Goal: Information Seeking & Learning: Learn about a topic

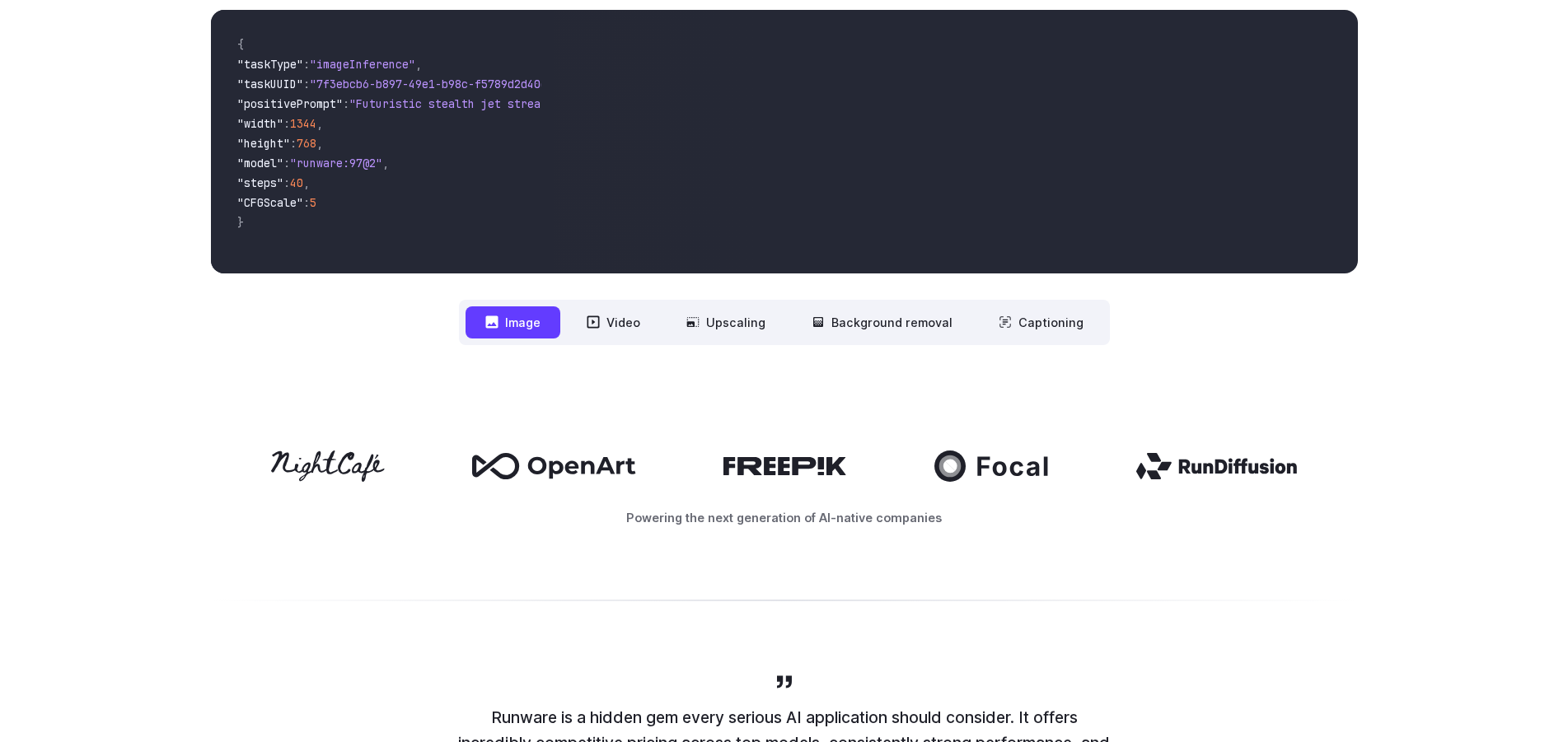
scroll to position [560, 0]
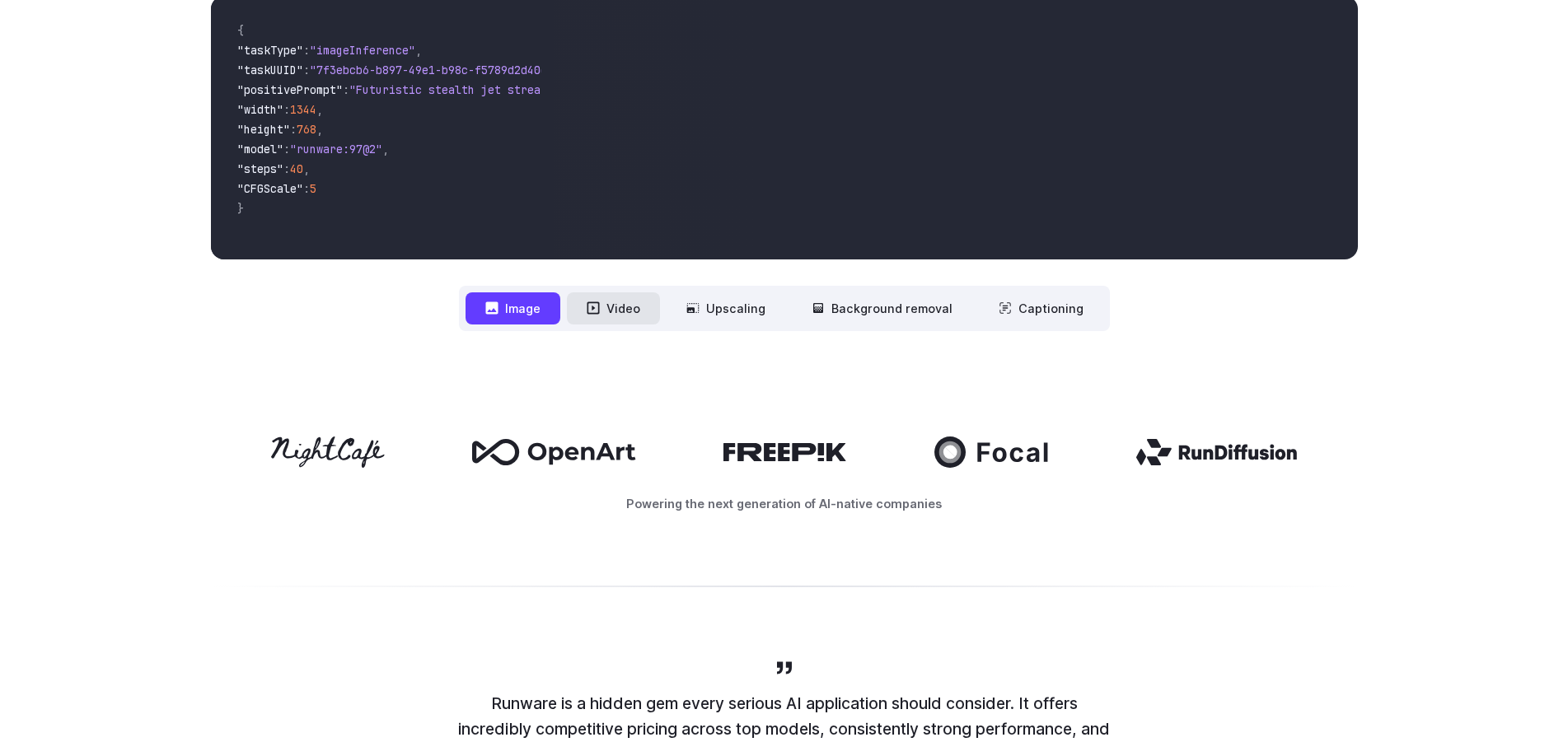
click at [620, 303] on button "Video" at bounding box center [614, 309] width 93 height 32
click at [547, 313] on button "Image" at bounding box center [512, 309] width 94 height 32
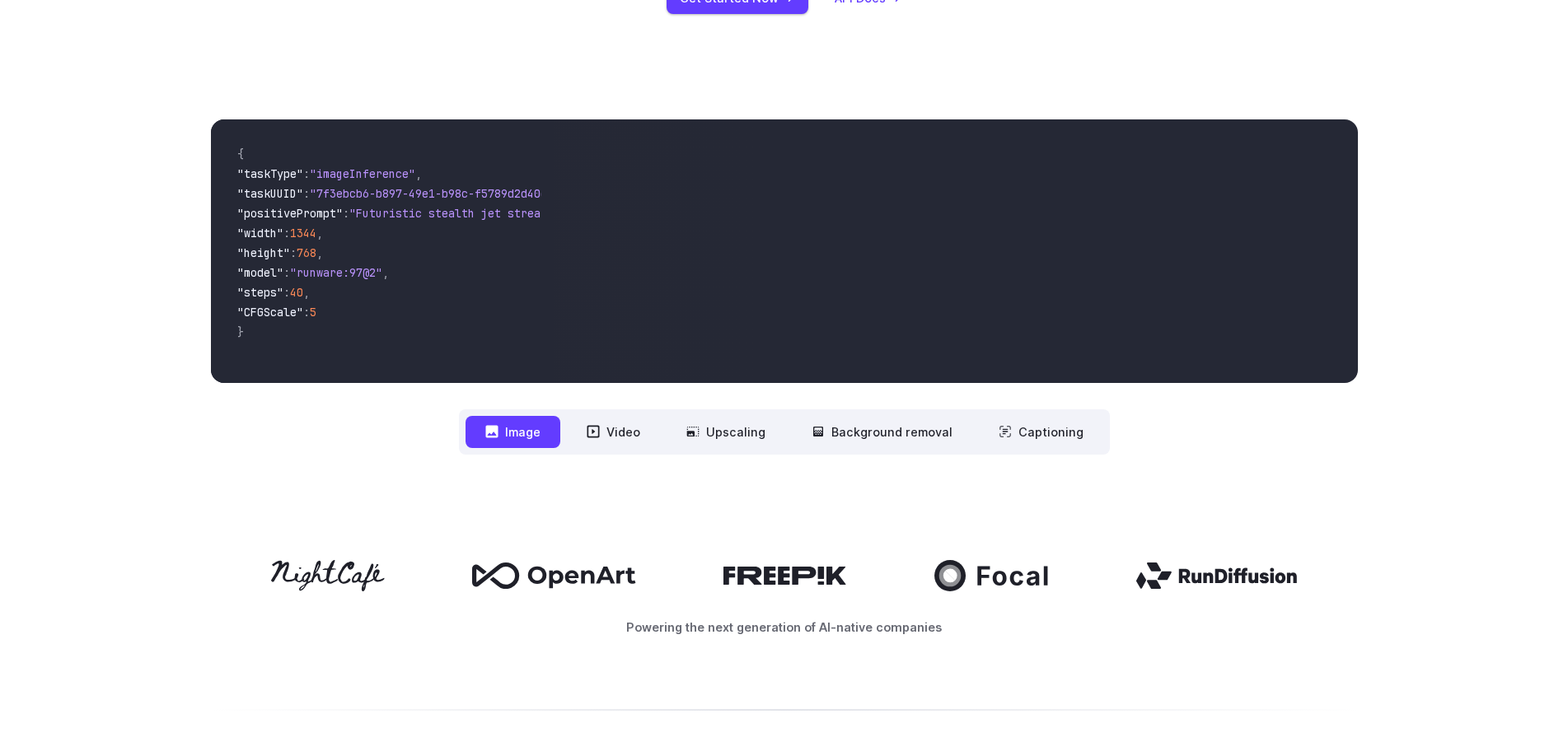
scroll to position [414, 0]
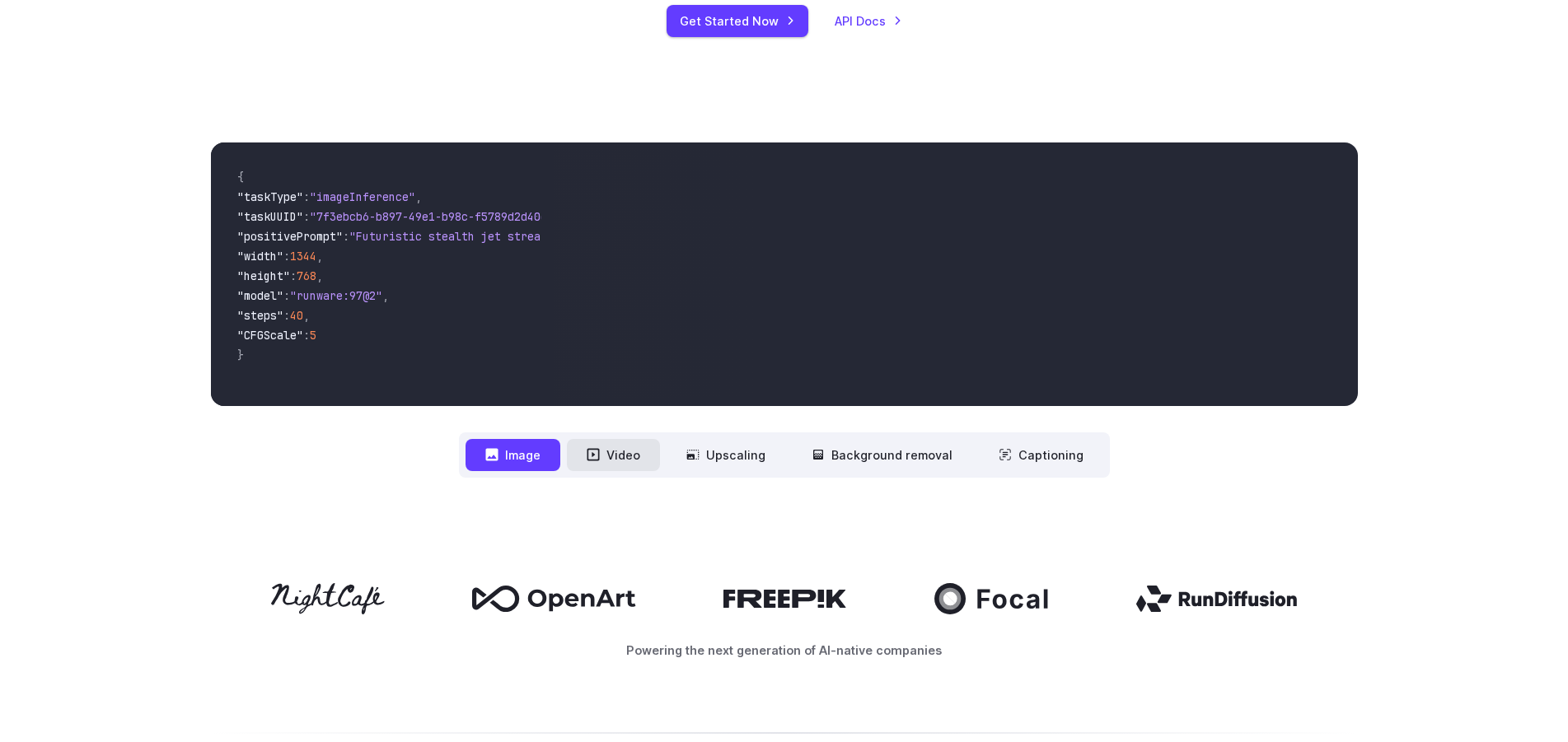
click at [610, 448] on button "Video" at bounding box center [614, 456] width 93 height 32
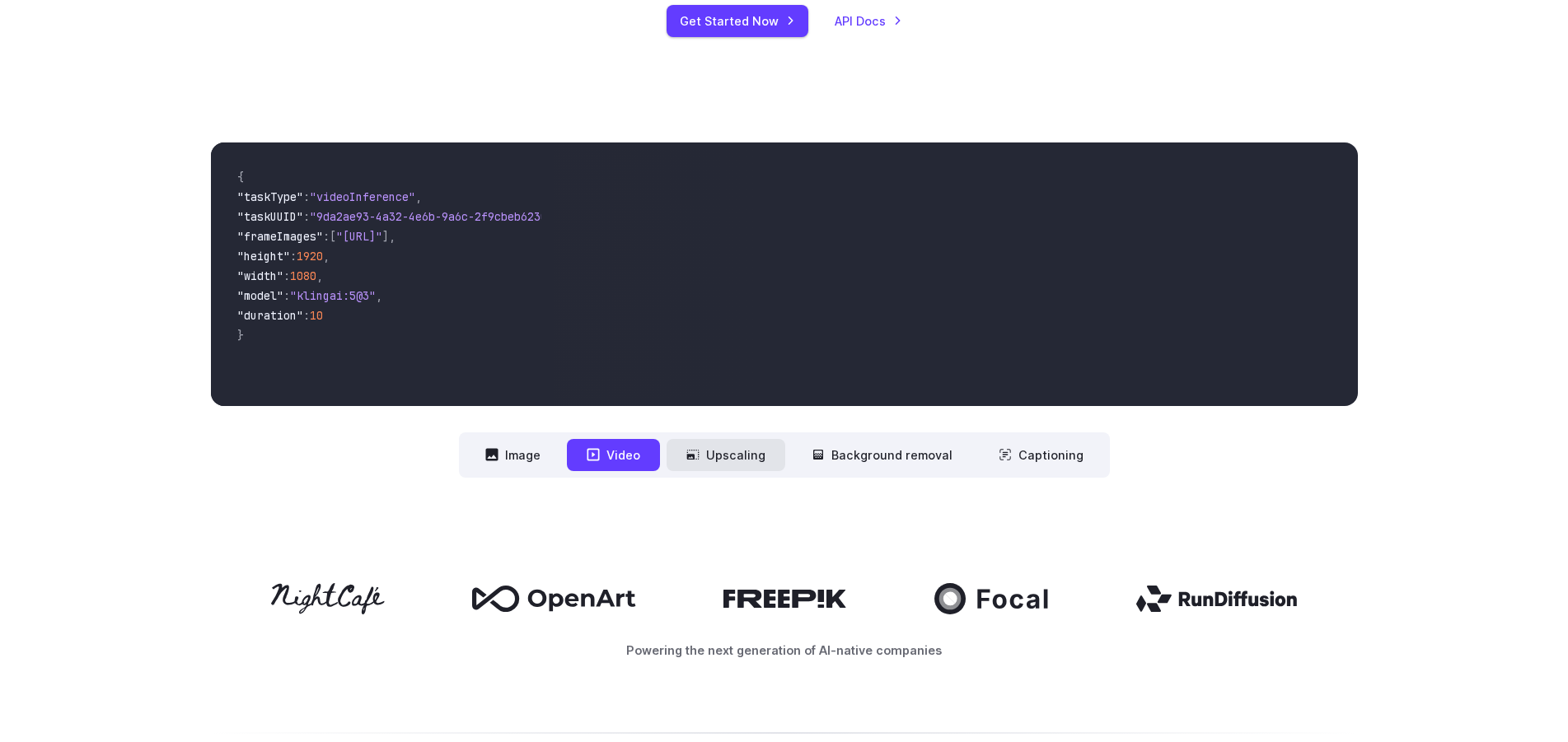
click at [716, 461] on button "Upscaling" at bounding box center [726, 456] width 119 height 32
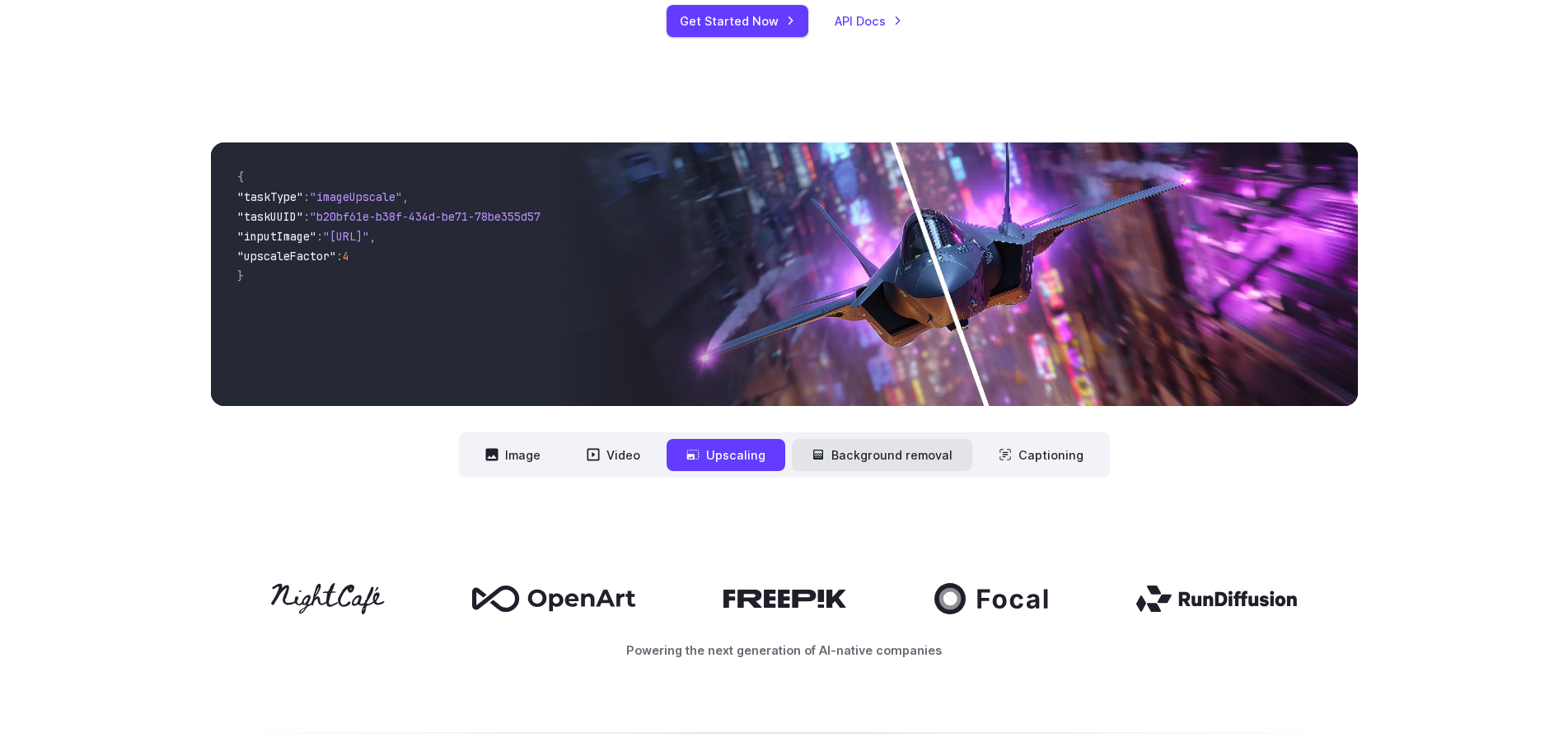
click at [869, 456] on button "Background removal" at bounding box center [882, 456] width 180 height 32
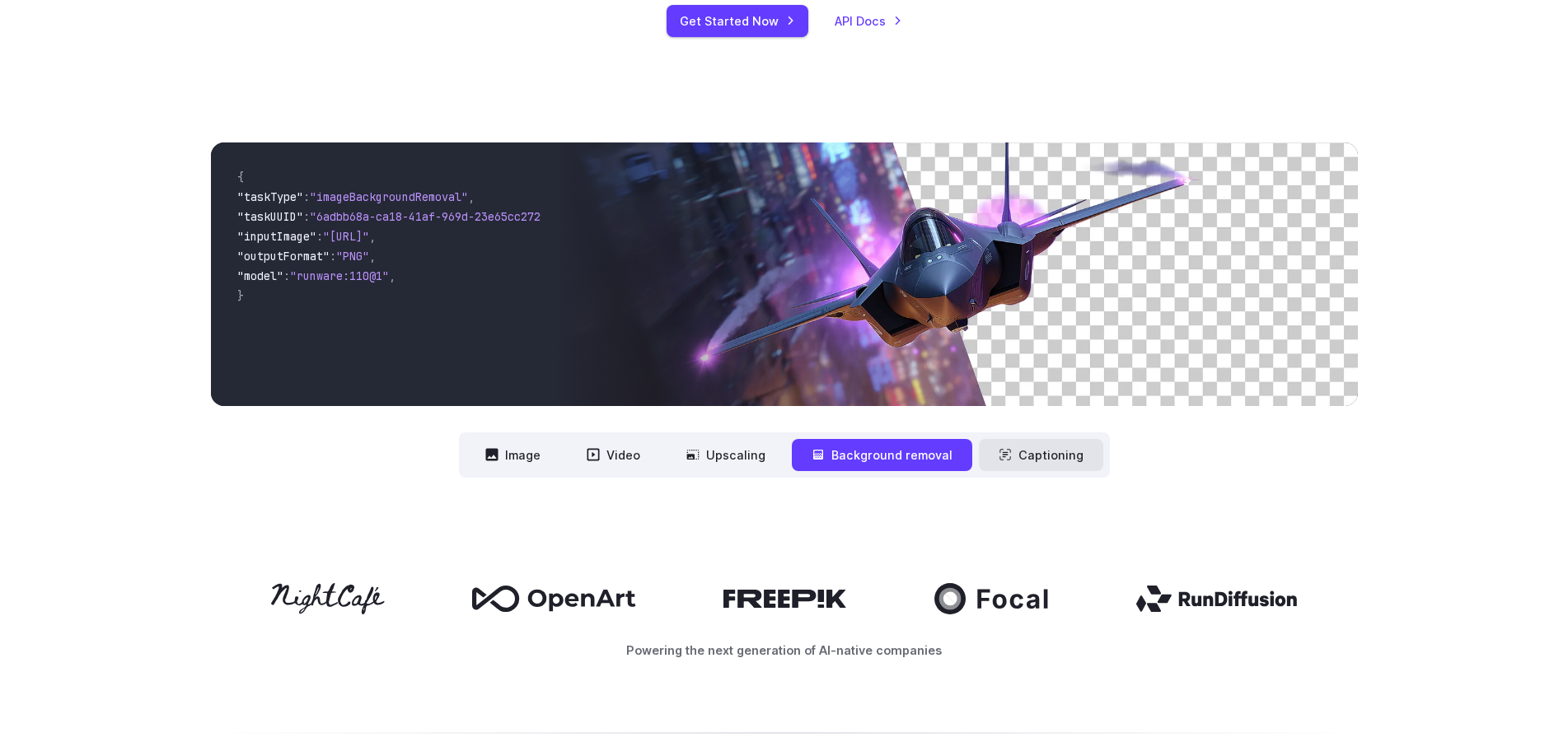
click at [1009, 453] on button "Captioning" at bounding box center [1041, 456] width 124 height 32
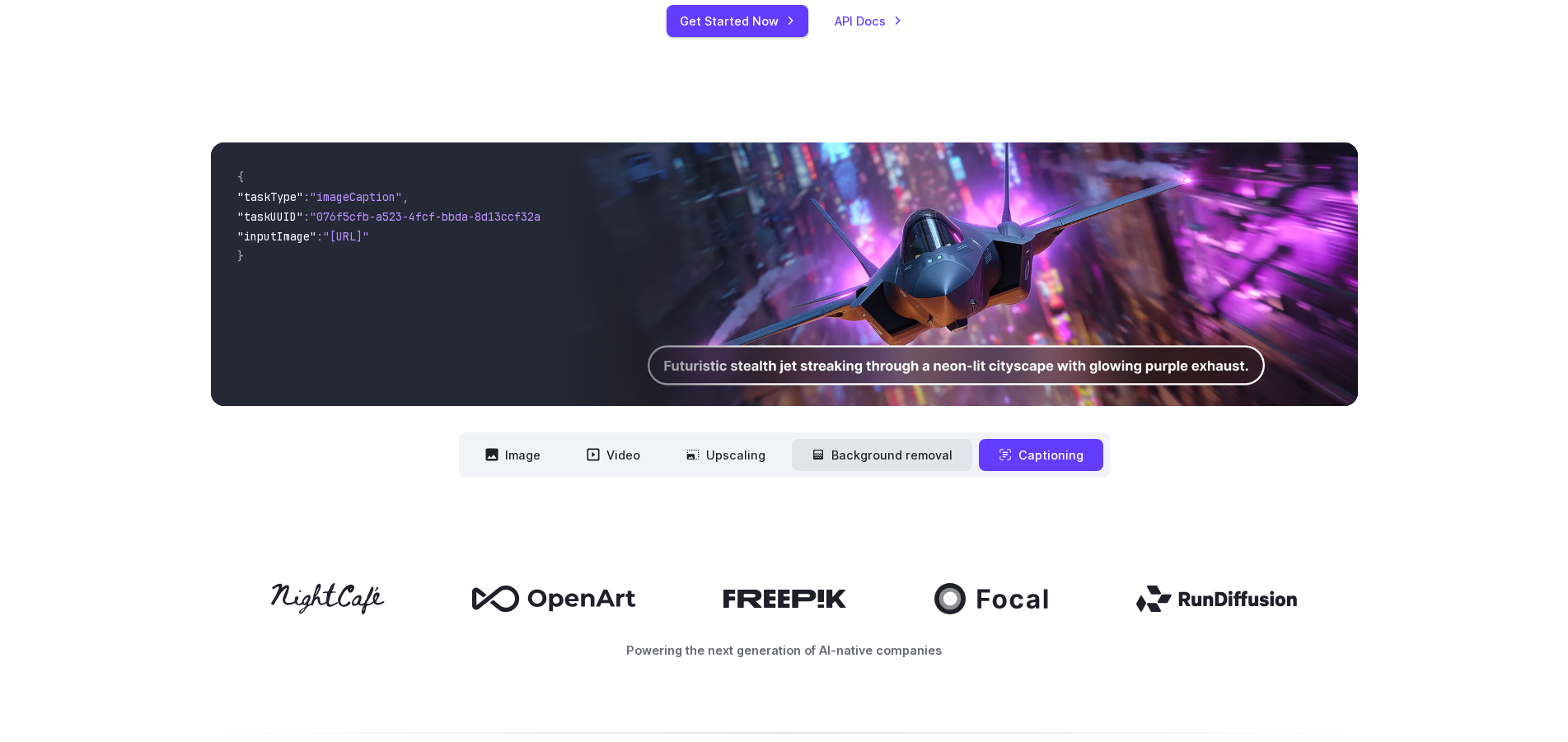
click at [932, 456] on button "Background removal" at bounding box center [882, 456] width 180 height 32
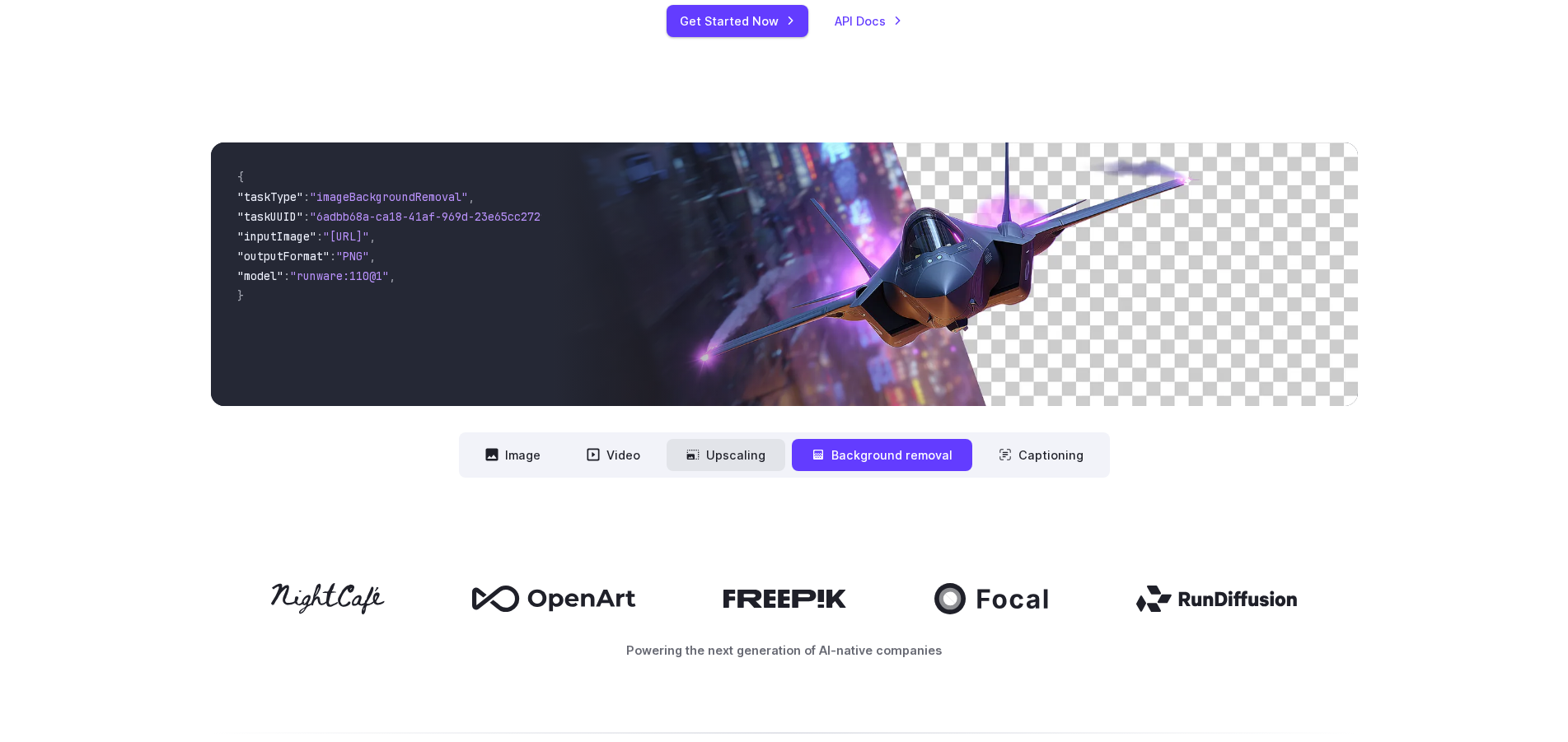
click at [742, 454] on button "Upscaling" at bounding box center [726, 456] width 119 height 32
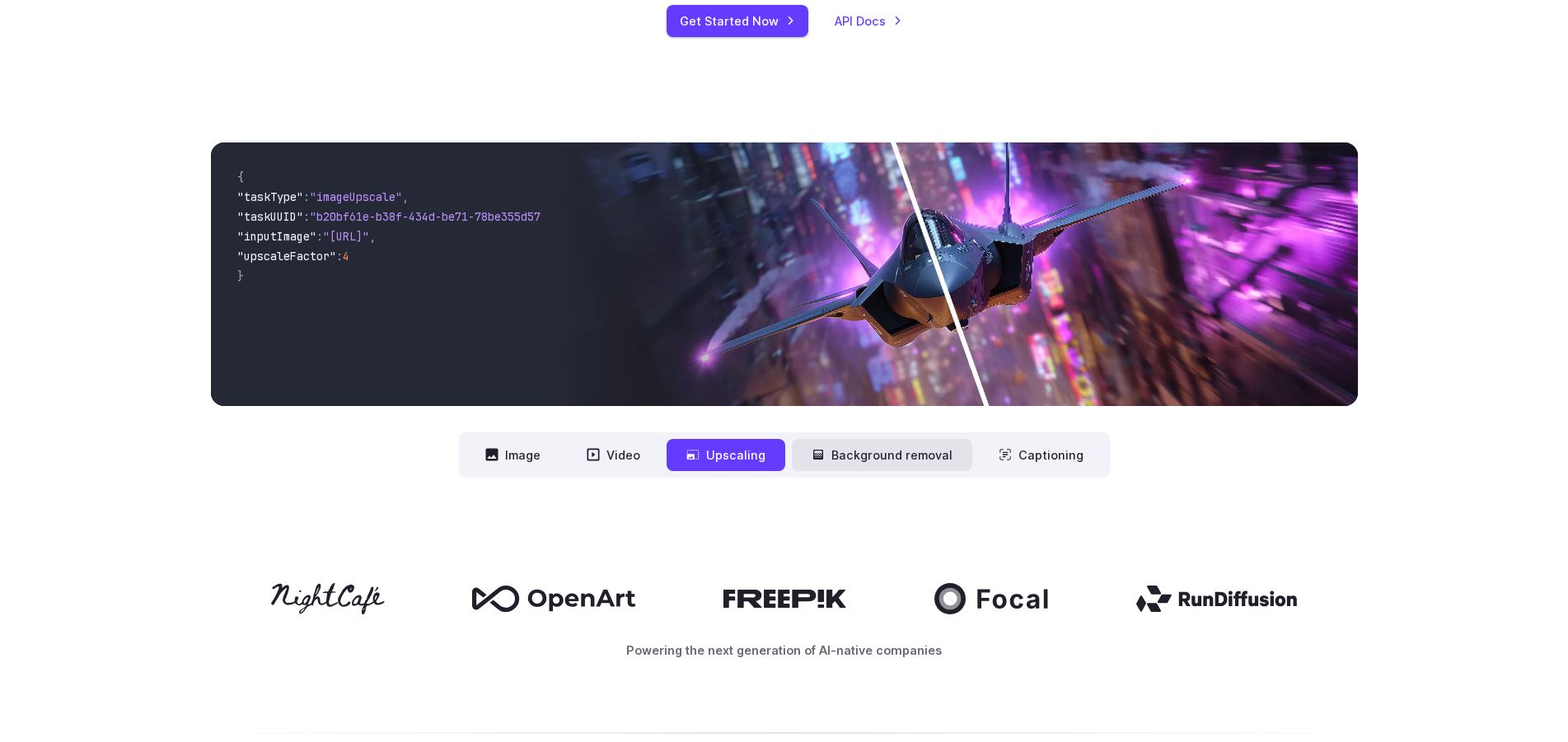
click at [835, 458] on button "Background removal" at bounding box center [882, 456] width 180 height 32
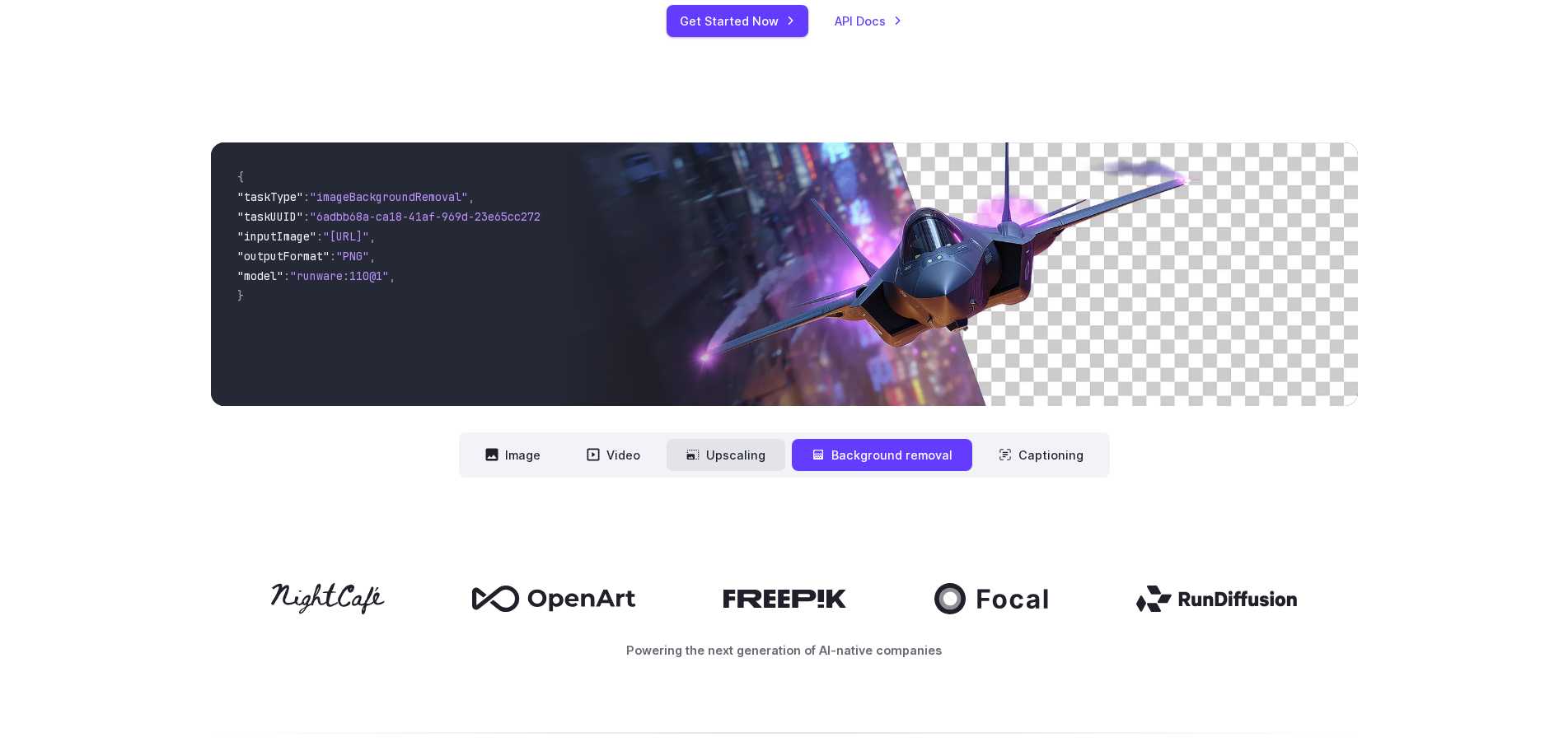
click at [746, 458] on button "Upscaling" at bounding box center [726, 456] width 119 height 32
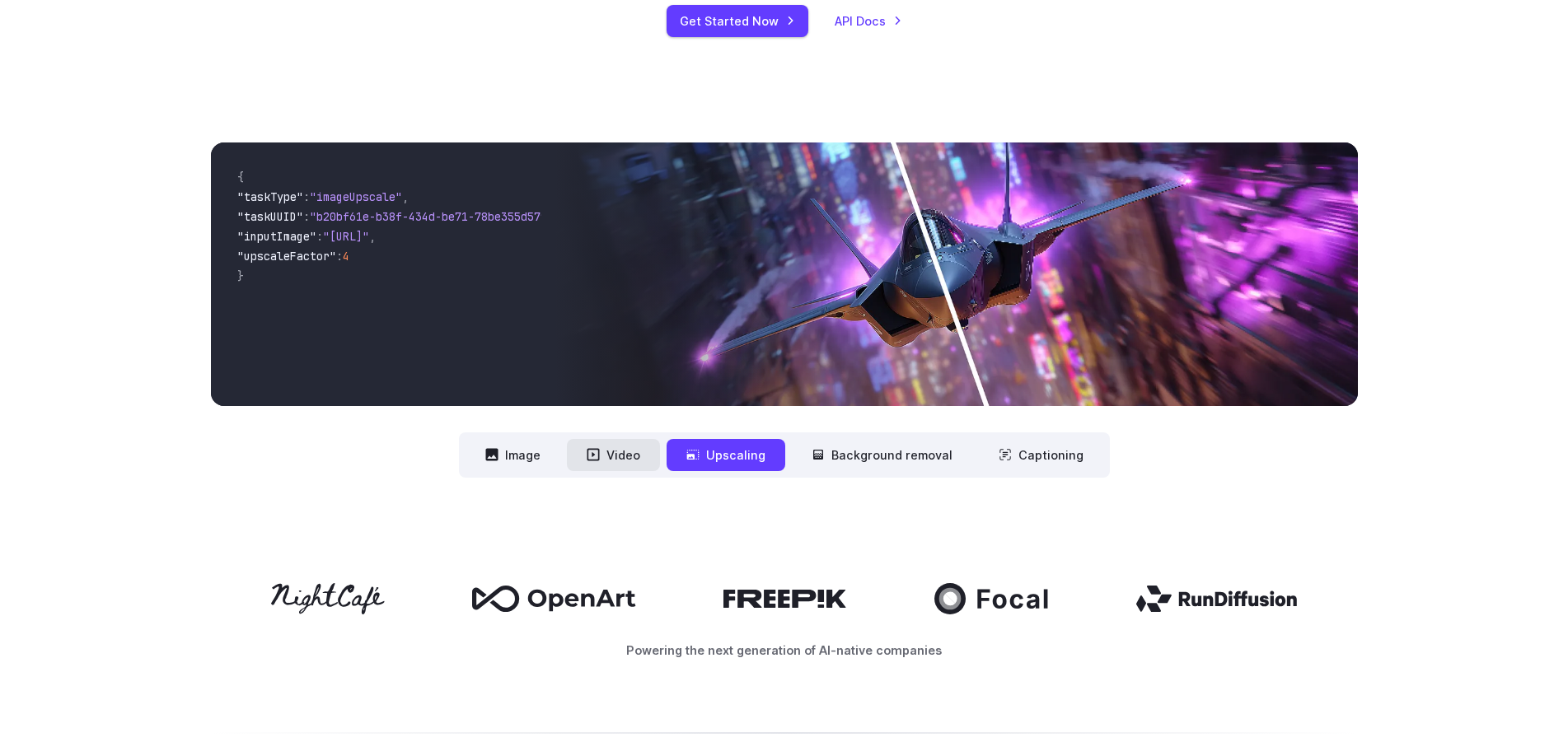
click at [594, 456] on icon at bounding box center [592, 455] width 13 height 13
click at [600, 456] on icon at bounding box center [593, 455] width 14 height 14
click at [620, 455] on button "Video" at bounding box center [614, 456] width 93 height 32
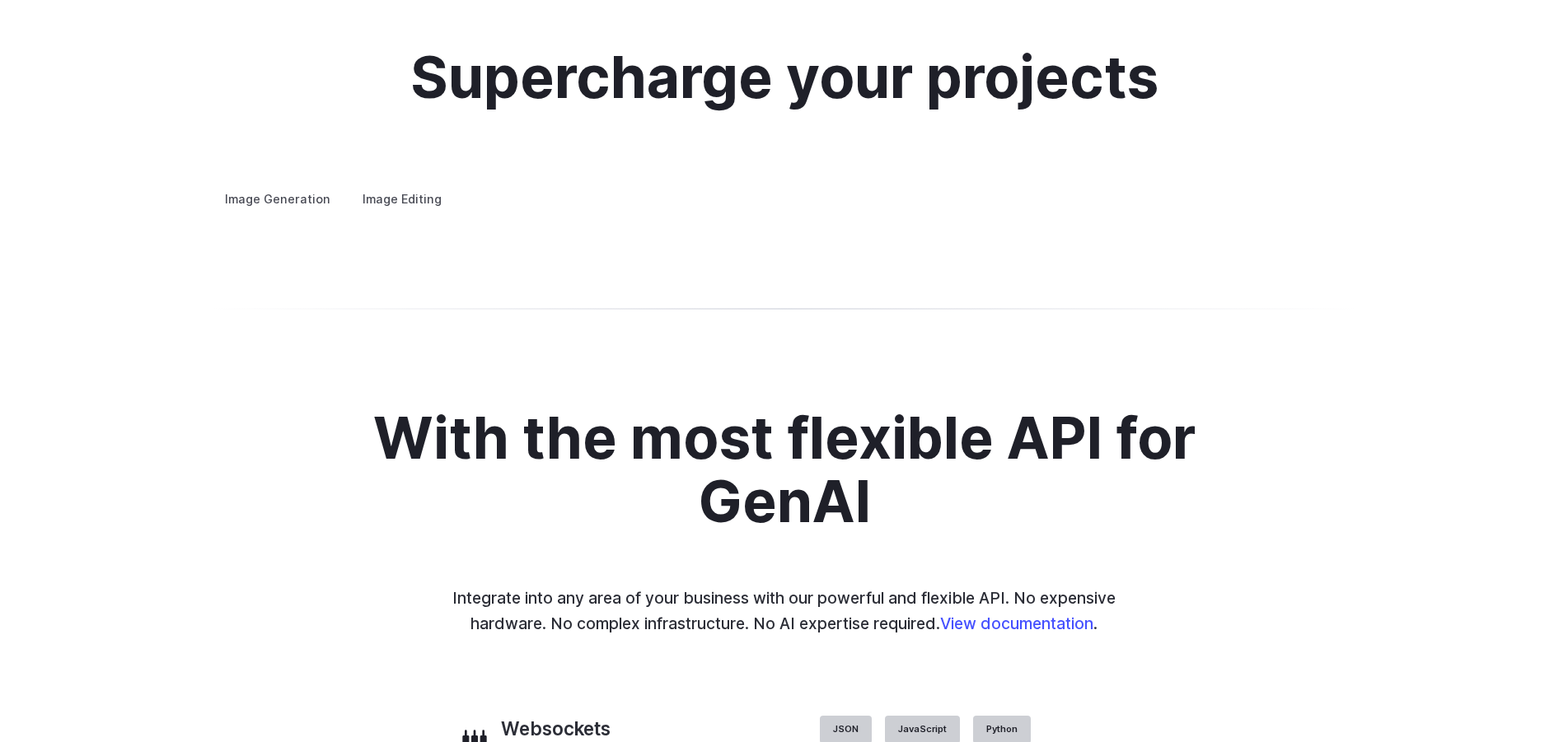
scroll to position [3073, 0]
click at [0, 0] on details "Product design Quickly design and visualize new product lines, accessories, or …" at bounding box center [0, 0] width 0 height 0
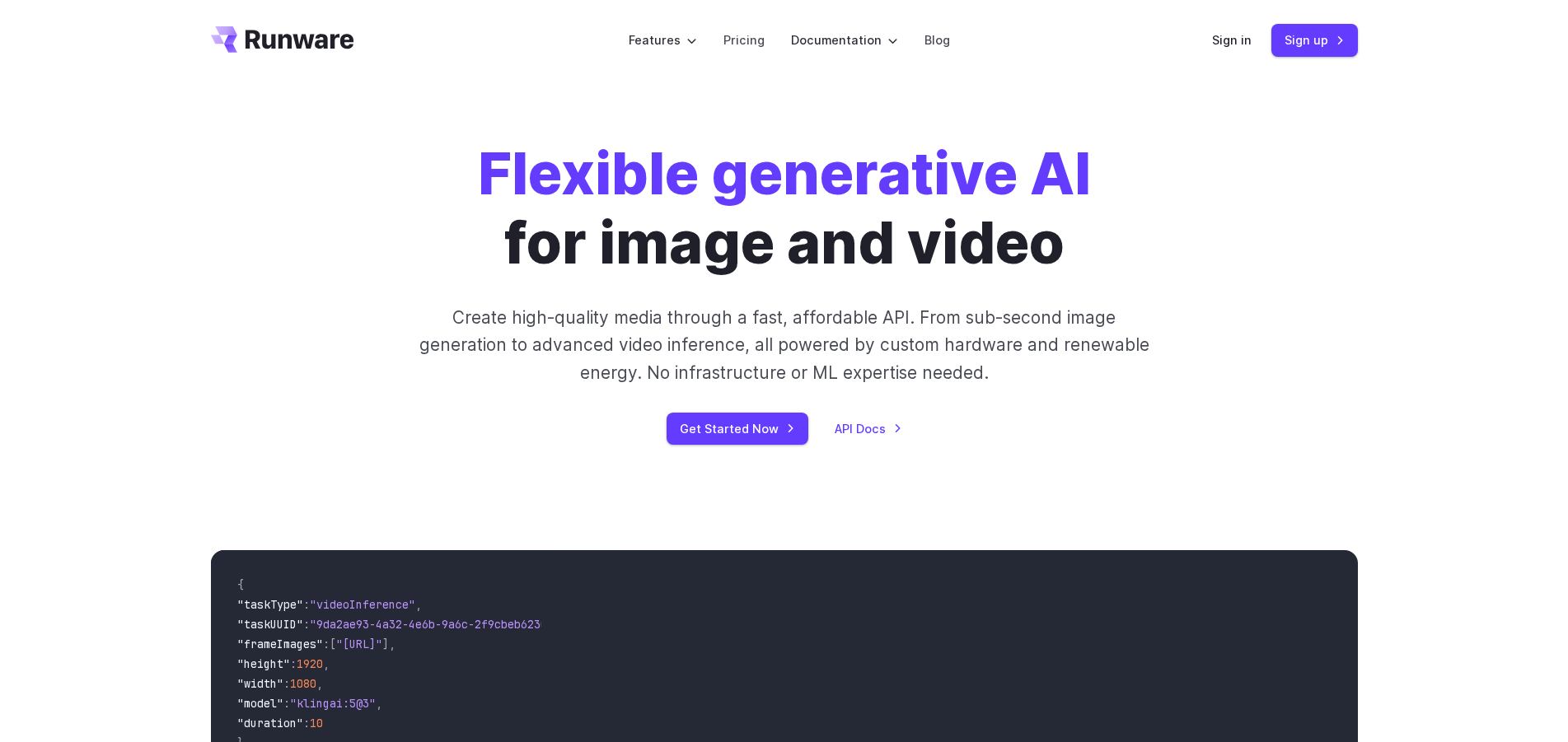
scroll to position [0, 0]
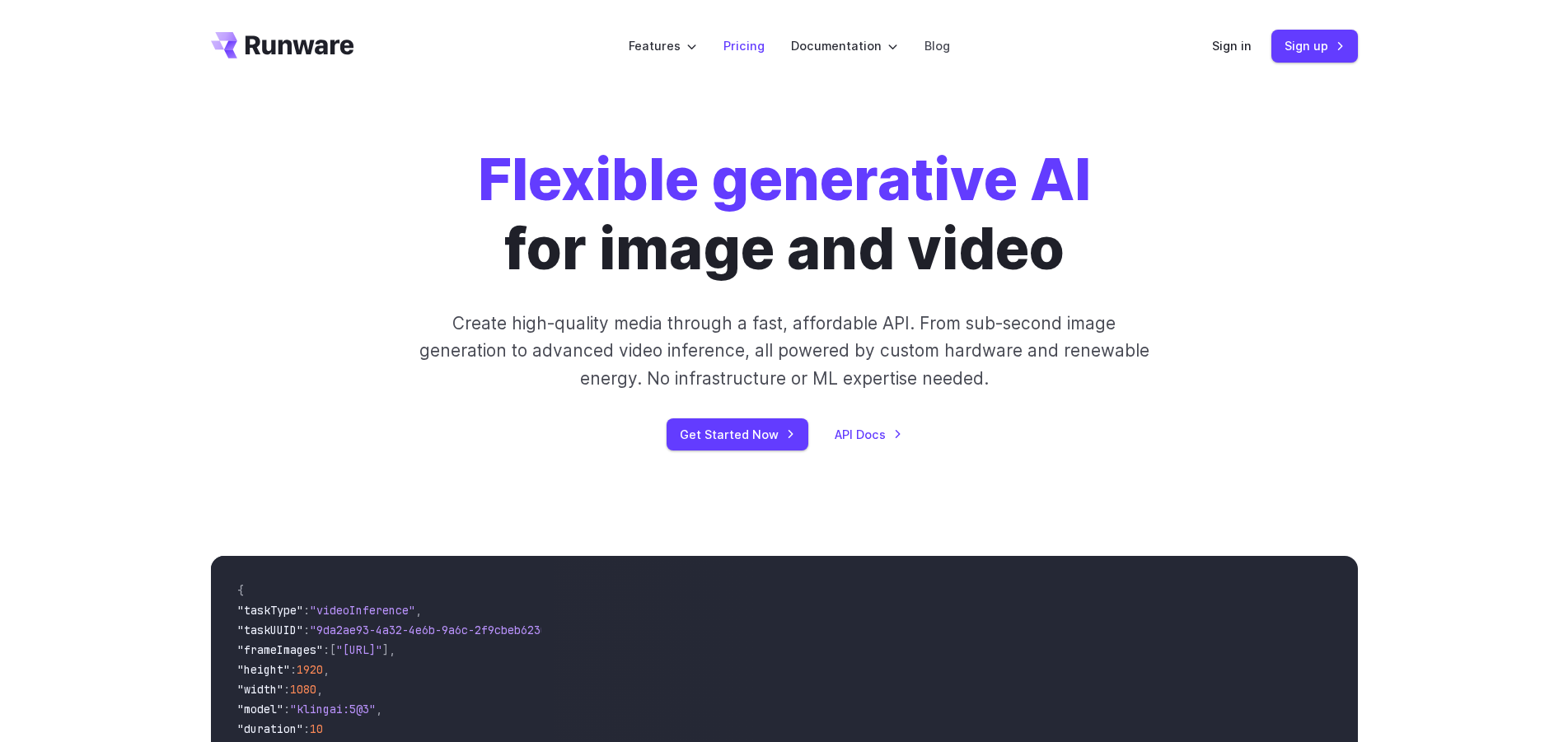
click at [758, 48] on link "Pricing" at bounding box center [744, 46] width 41 height 19
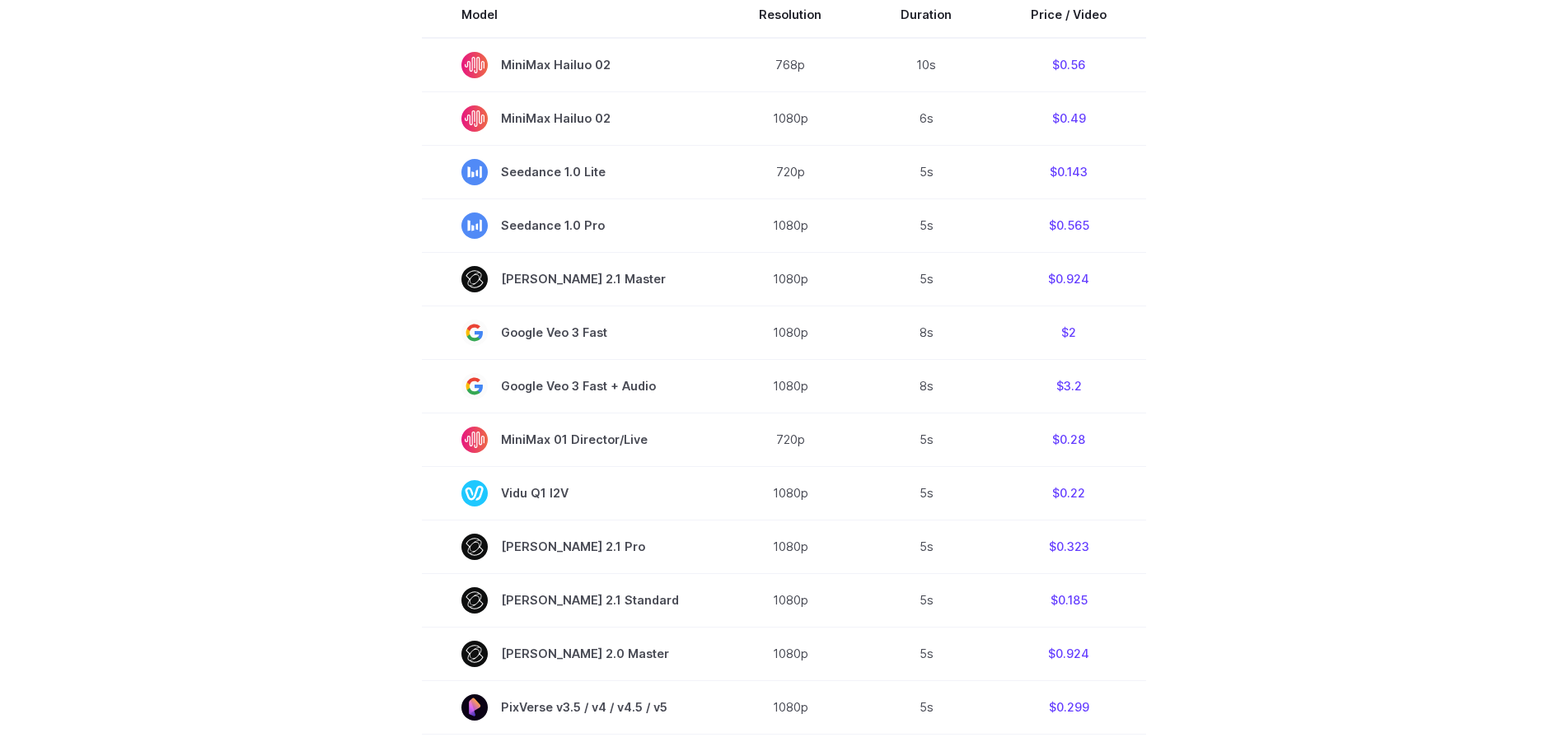
scroll to position [478, 0]
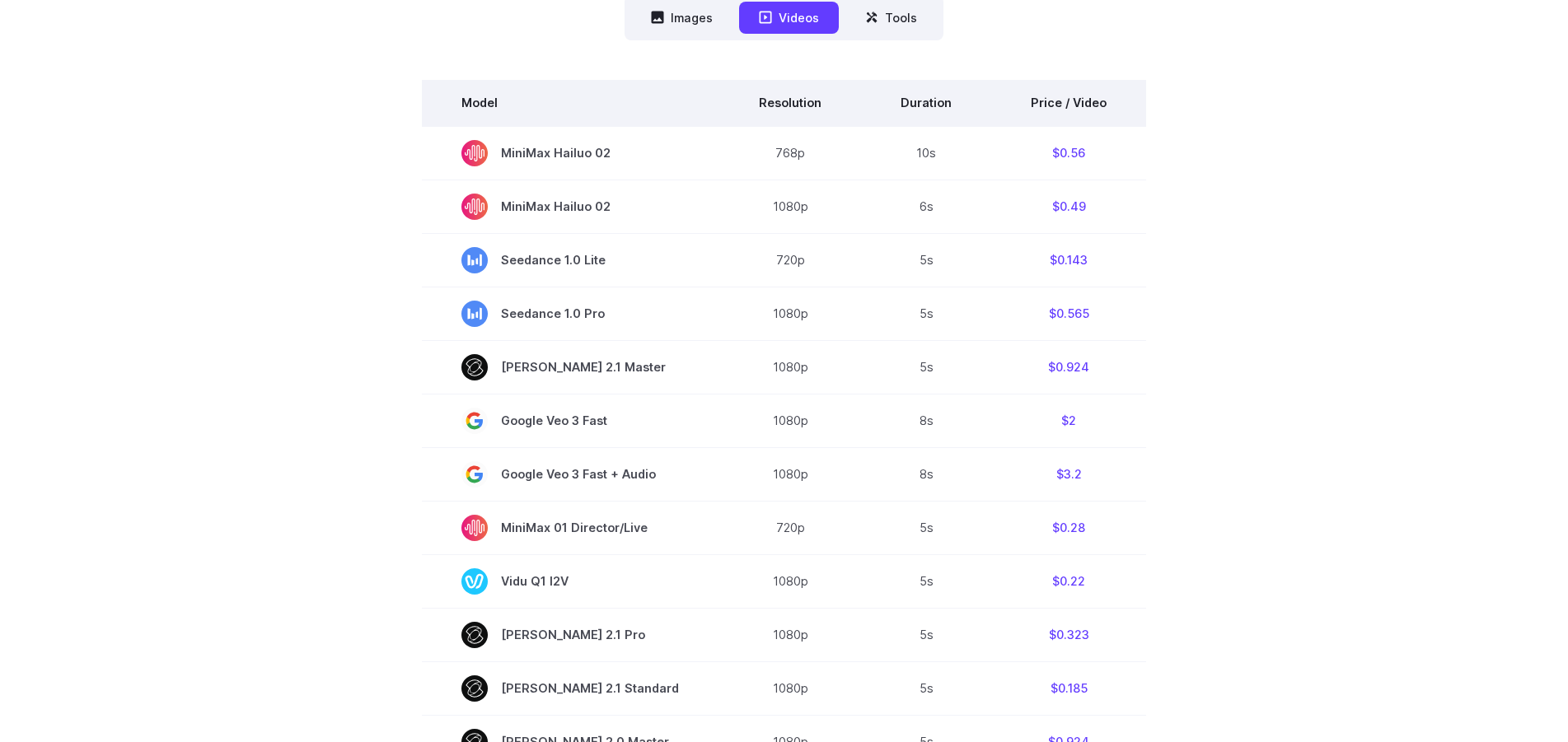
click at [1056, 101] on th "Price / Video" at bounding box center [1068, 103] width 155 height 46
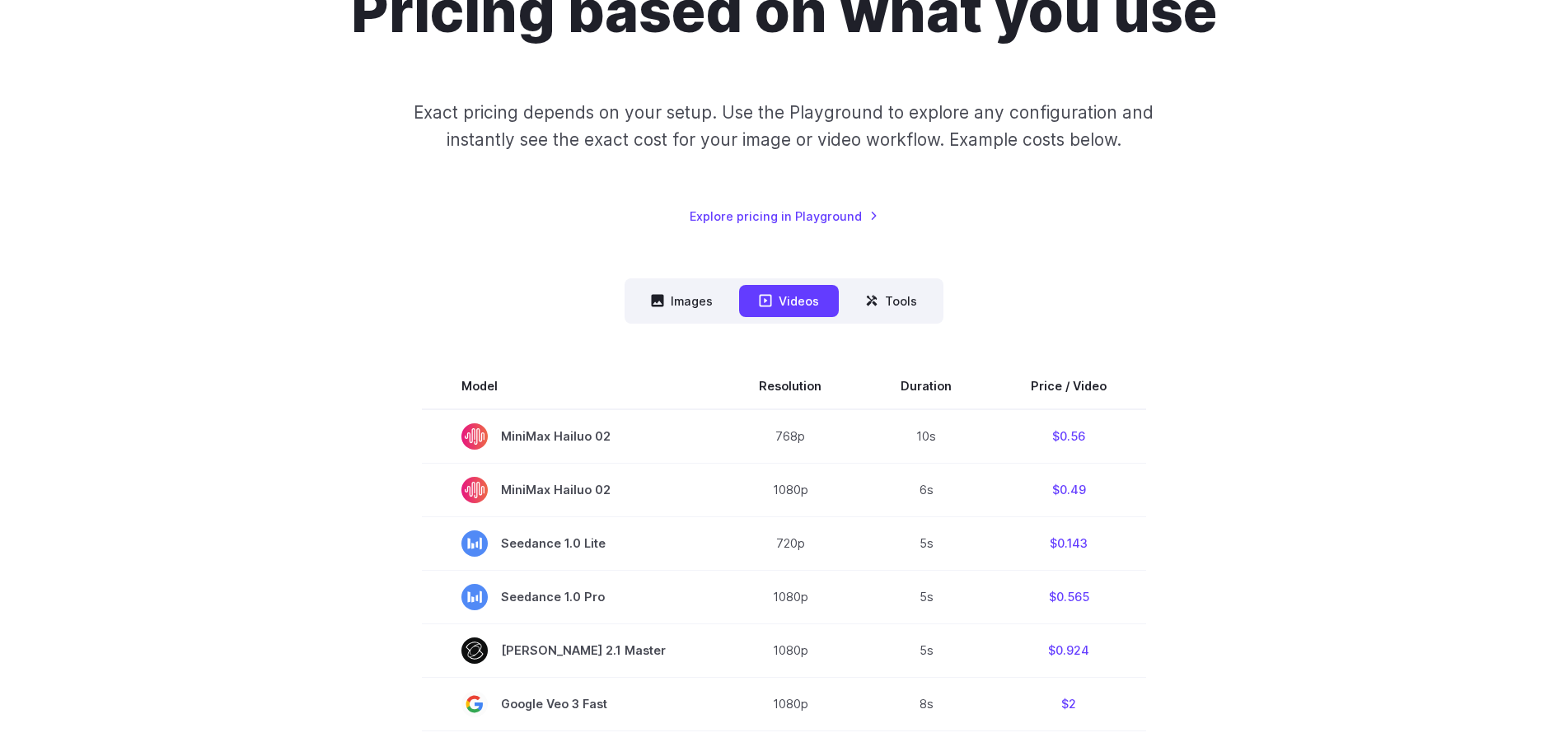
scroll to position [0, 0]
